Goal: Task Accomplishment & Management: Complete application form

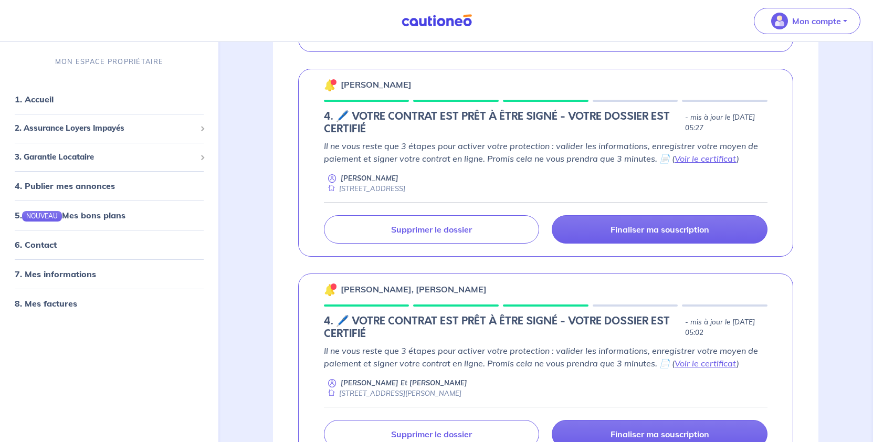
scroll to position [1103, 0]
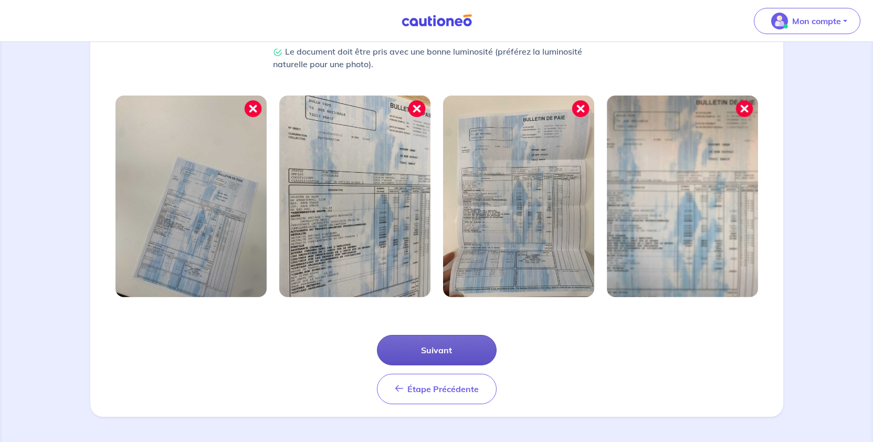
click at [404, 335] on button "Suivant" at bounding box center [437, 350] width 120 height 30
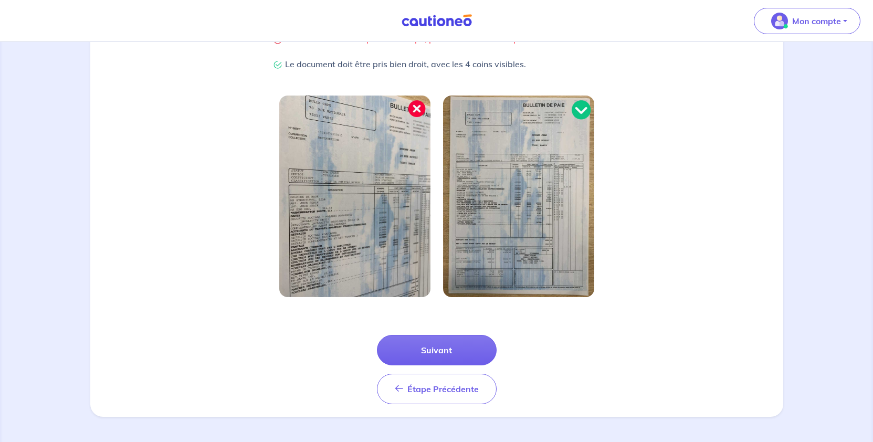
scroll to position [368, 0]
click at [449, 335] on button "Suivant" at bounding box center [437, 350] width 120 height 30
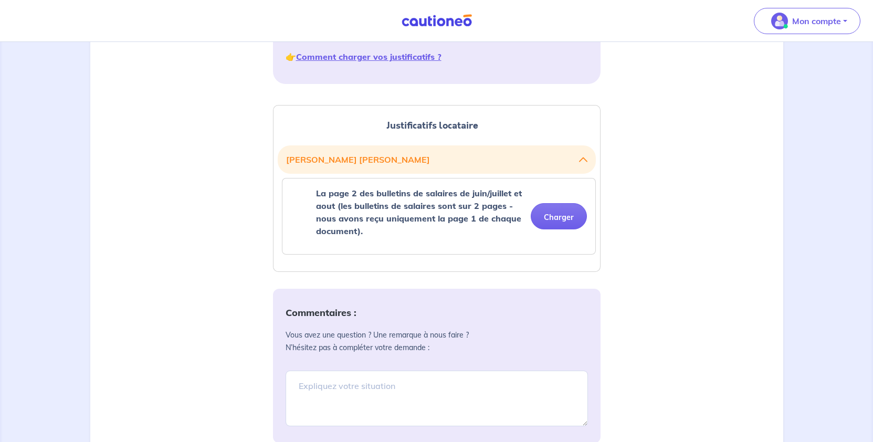
scroll to position [315, 0]
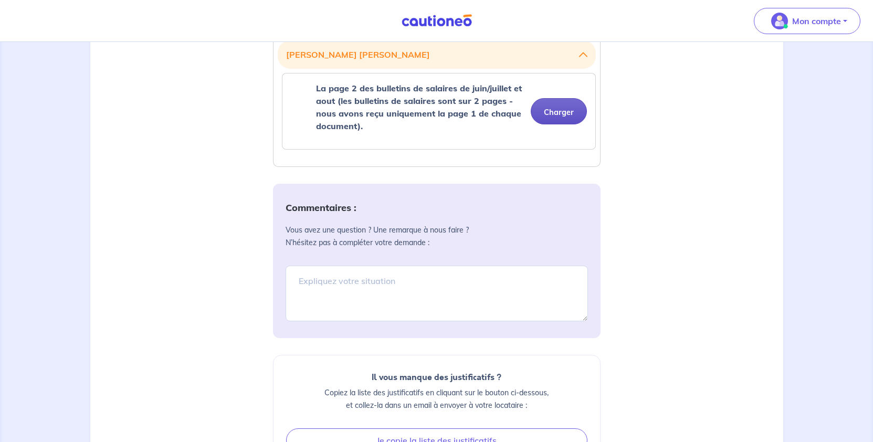
click at [531, 124] on button "Charger" at bounding box center [559, 111] width 56 height 26
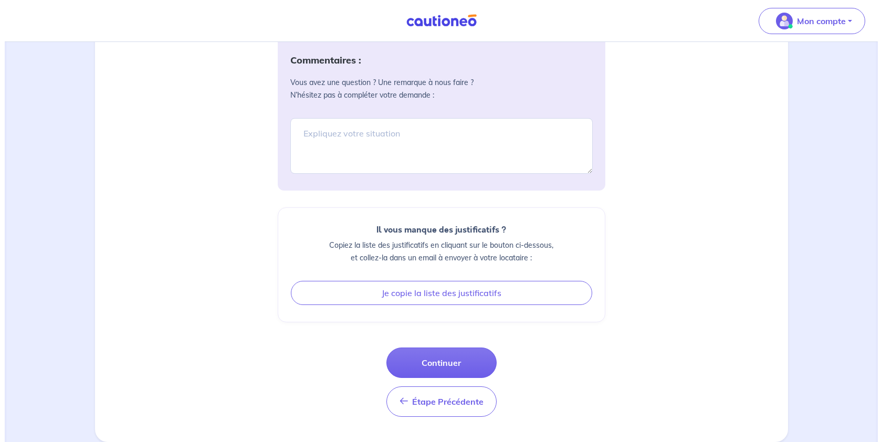
scroll to position [837, 0]
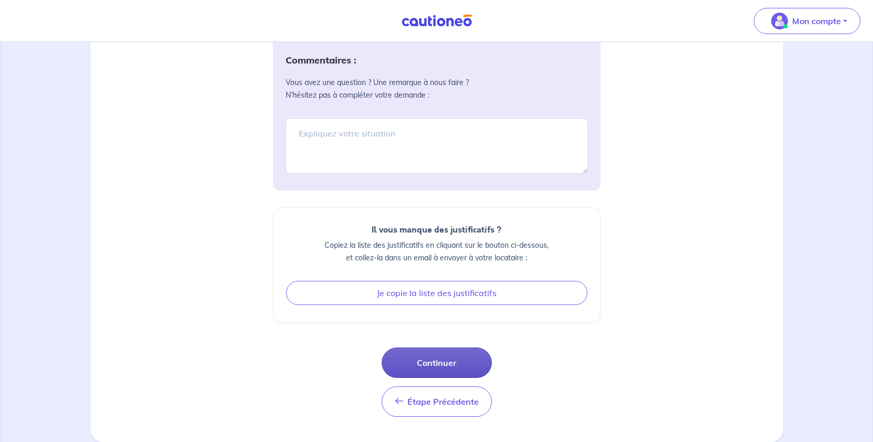
click at [429, 348] on button "Continuer" at bounding box center [437, 363] width 110 height 30
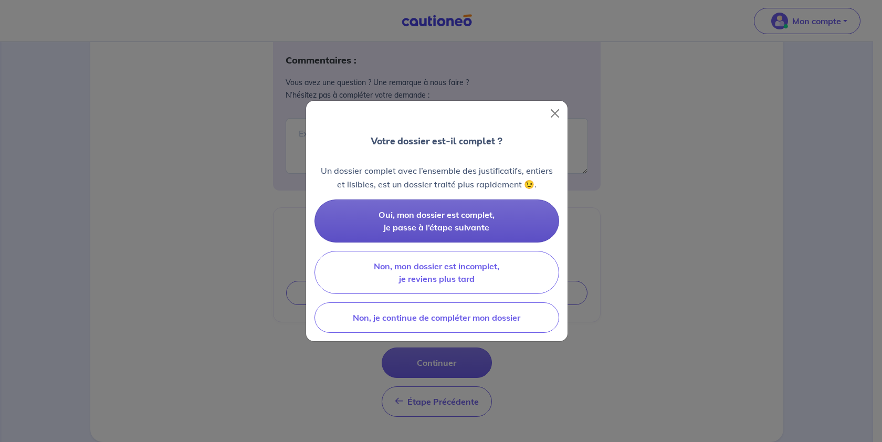
click at [523, 242] on button "Oui, mon dossier est complet, je passe à l’étape suivante" at bounding box center [436, 221] width 245 height 43
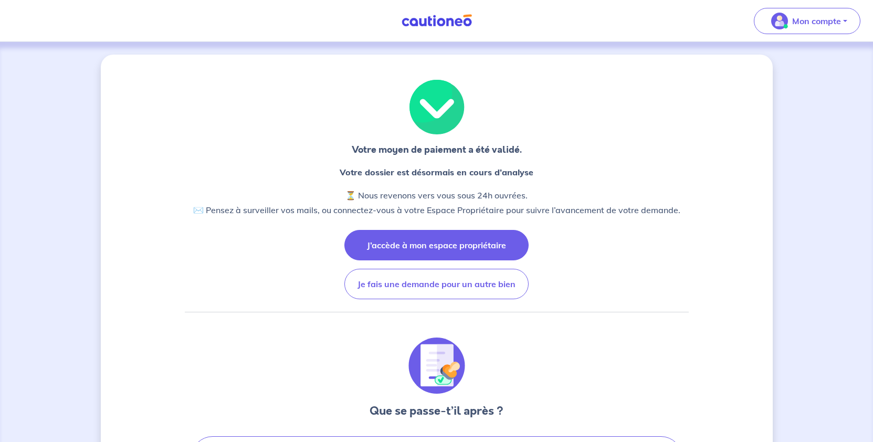
click at [438, 260] on button "J’accède à mon espace propriétaire" at bounding box center [436, 245] width 184 height 30
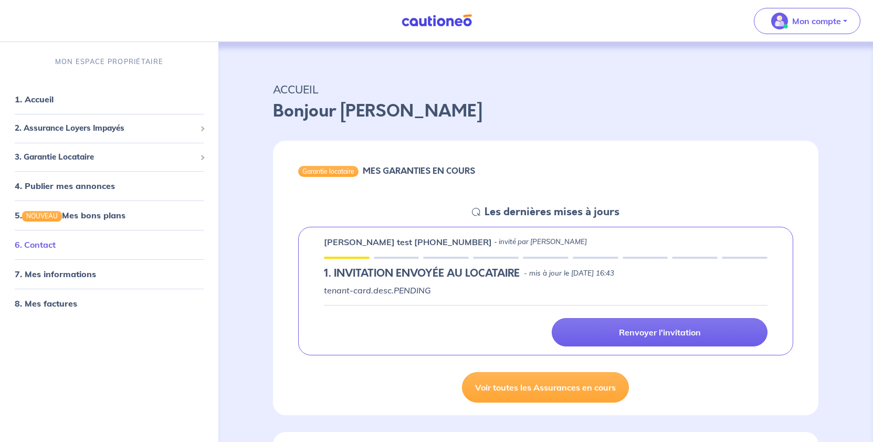
click at [55, 250] on link "6. Contact" at bounding box center [35, 245] width 41 height 11
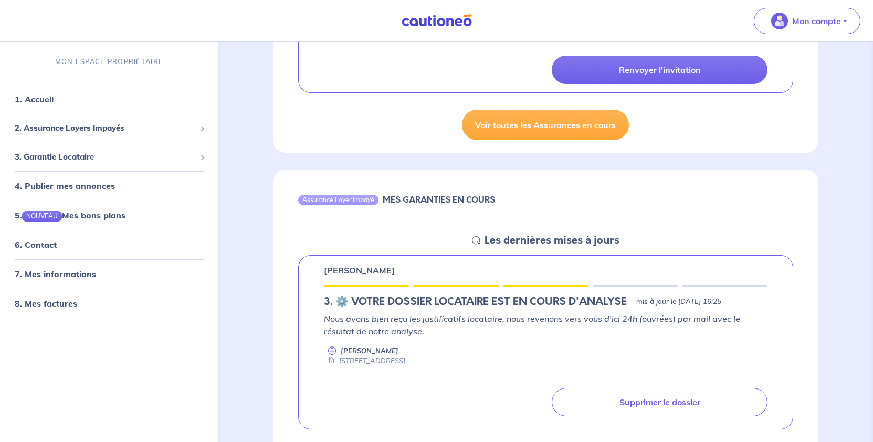
scroll to position [473, 0]
